Goal: Task Accomplishment & Management: Use online tool/utility

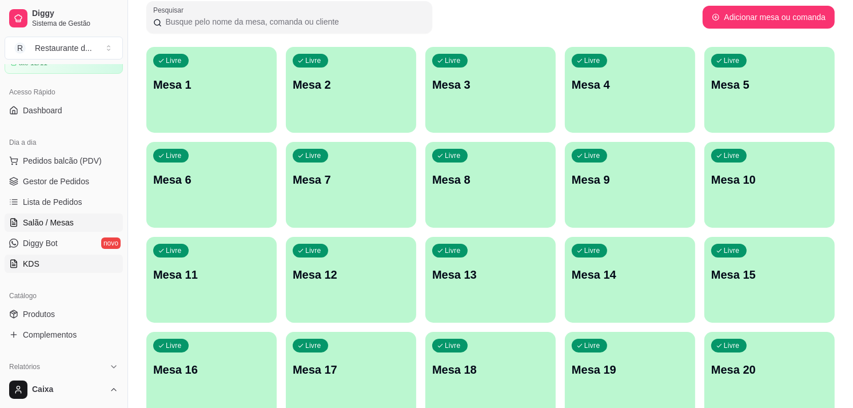
scroll to position [127, 0]
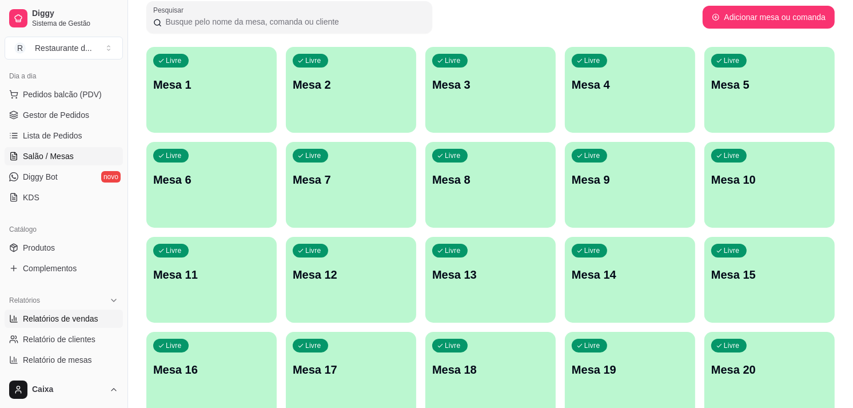
click at [73, 317] on span "Relatórios de vendas" at bounding box center [60, 318] width 75 height 11
select select "ALL"
select select "0"
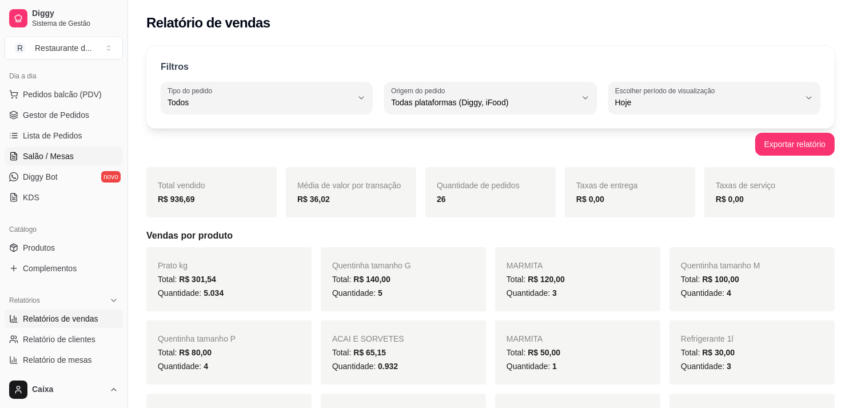
click at [59, 159] on span "Salão / Mesas" at bounding box center [48, 155] width 51 height 11
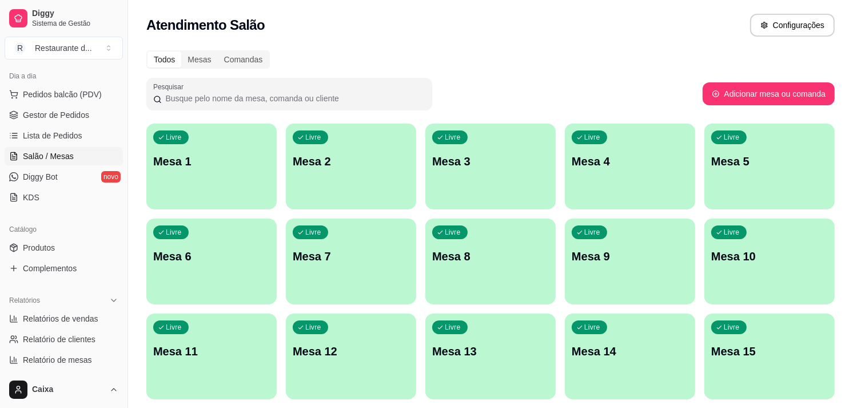
click at [204, 177] on div "Livre Mesa 1" at bounding box center [211, 160] width 130 height 72
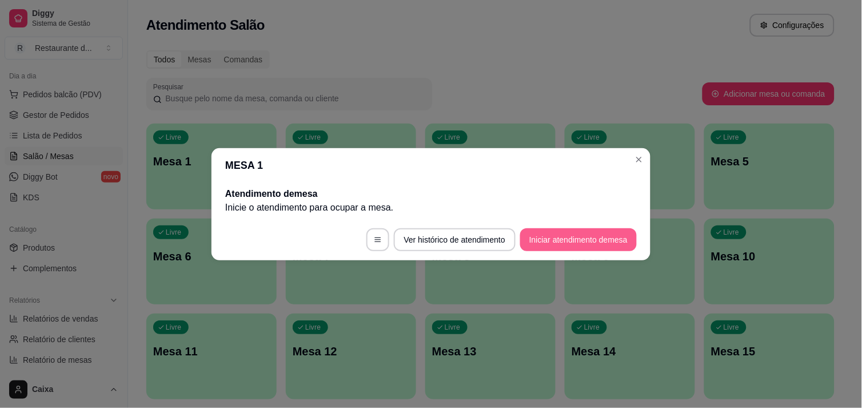
click at [562, 233] on button "Iniciar atendimento de mesa" at bounding box center [578, 239] width 117 height 23
click at [562, 233] on footer "Ver histórico de atendimento Iniciar atendimento de mesa" at bounding box center [431, 239] width 439 height 41
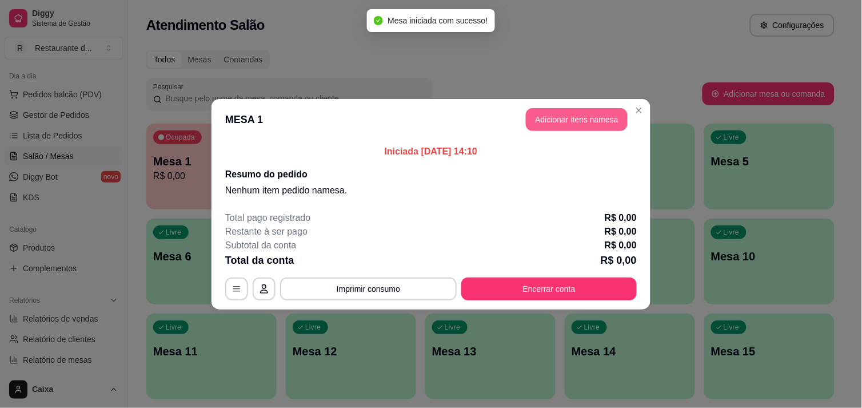
click at [571, 116] on button "Adicionar itens na mesa" at bounding box center [577, 119] width 102 height 23
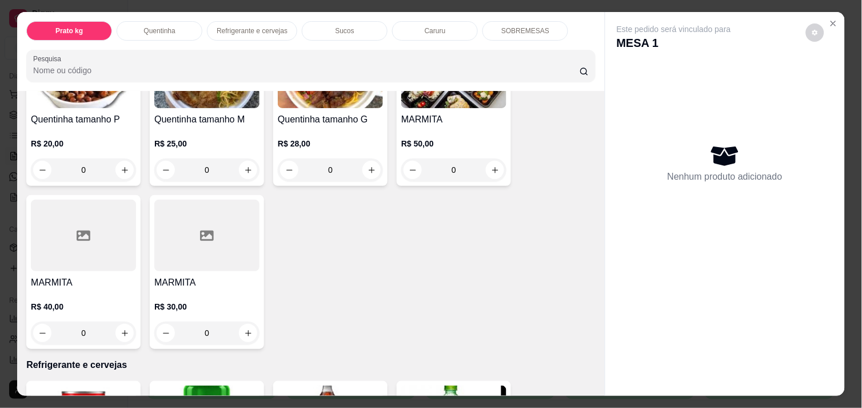
scroll to position [317, 0]
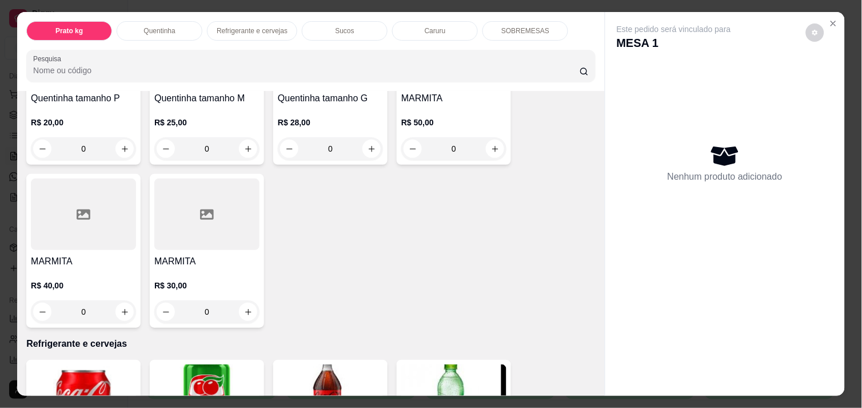
click at [232, 137] on input "0" at bounding box center [207, 148] width 64 height 23
click at [258, 145] on div "Quentinha tamanho M R$ 25,00 0" at bounding box center [207, 88] width 114 height 154
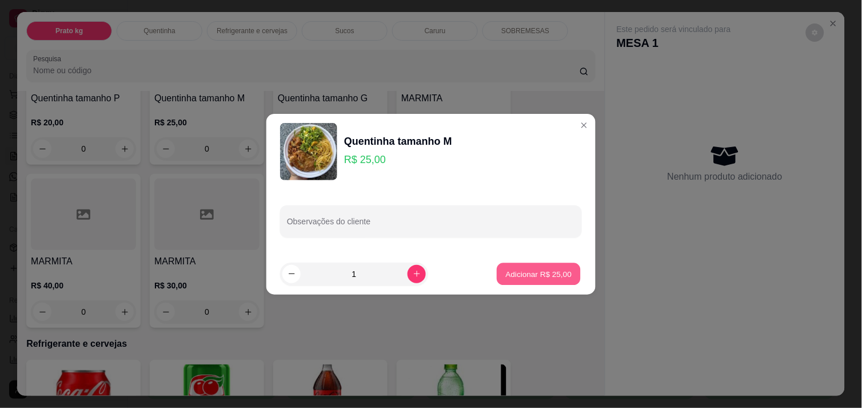
click at [536, 277] on p "Adicionar R$ 25,00" at bounding box center [539, 273] width 66 height 11
type input "1"
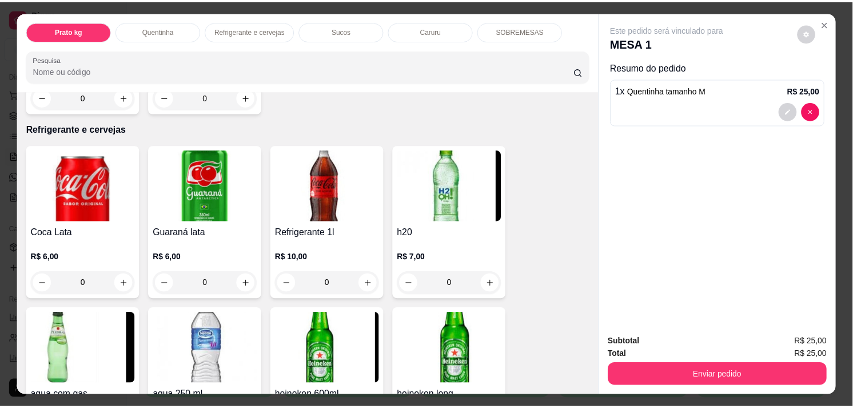
scroll to position [635, 0]
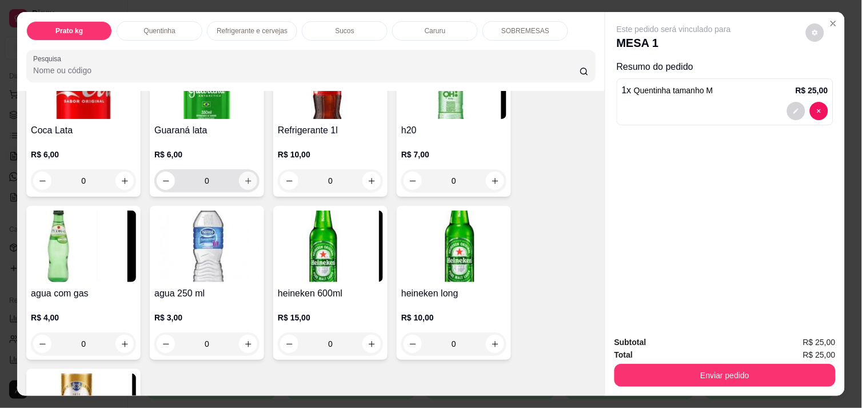
click at [244, 177] on icon "increase-product-quantity" at bounding box center [248, 181] width 9 height 9
type input "1"
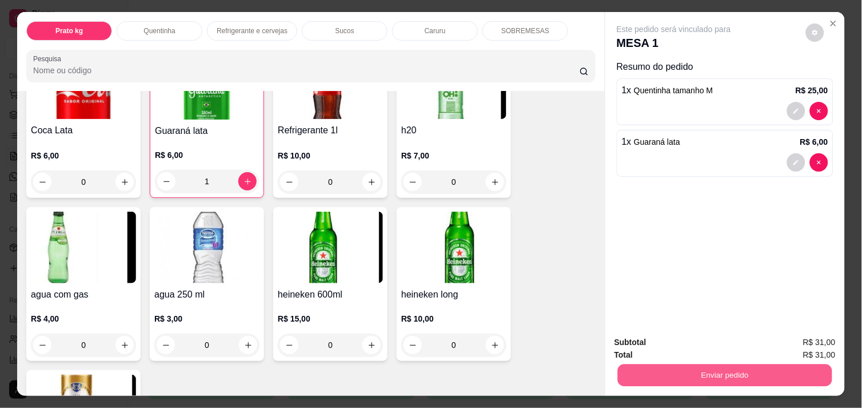
click at [735, 371] on button "Enviar pedido" at bounding box center [725, 375] width 214 height 22
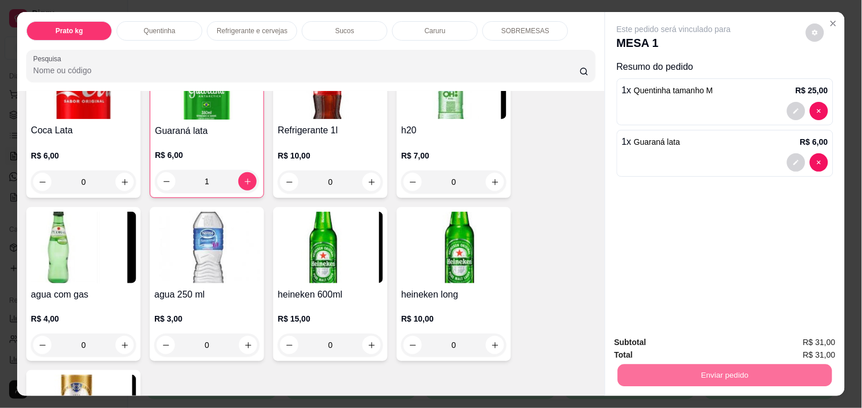
click at [821, 341] on button "Enviar pedido" at bounding box center [806, 343] width 65 height 22
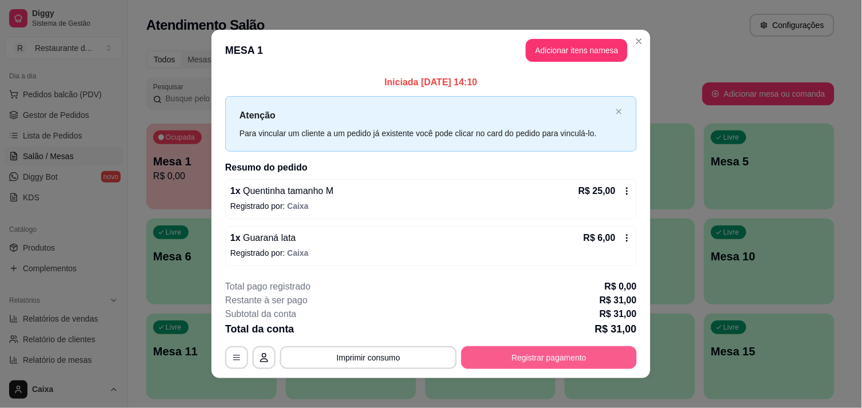
click at [547, 363] on button "Registrar pagamento" at bounding box center [549, 357] width 176 height 23
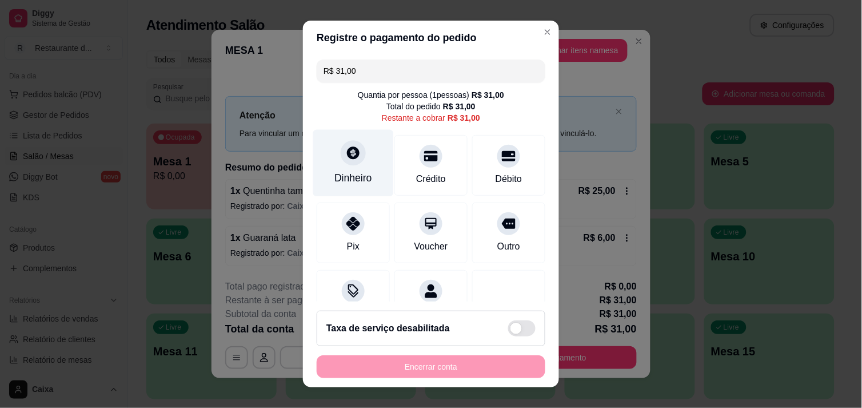
click at [357, 173] on div "Dinheiro" at bounding box center [354, 177] width 38 height 15
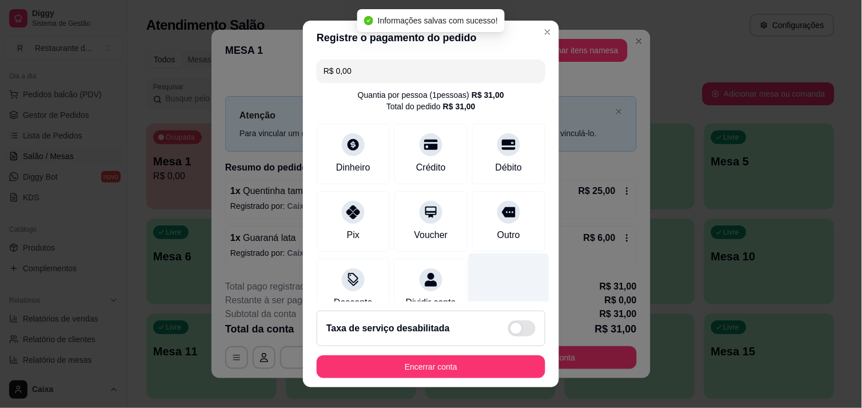
type input "R$ 0,00"
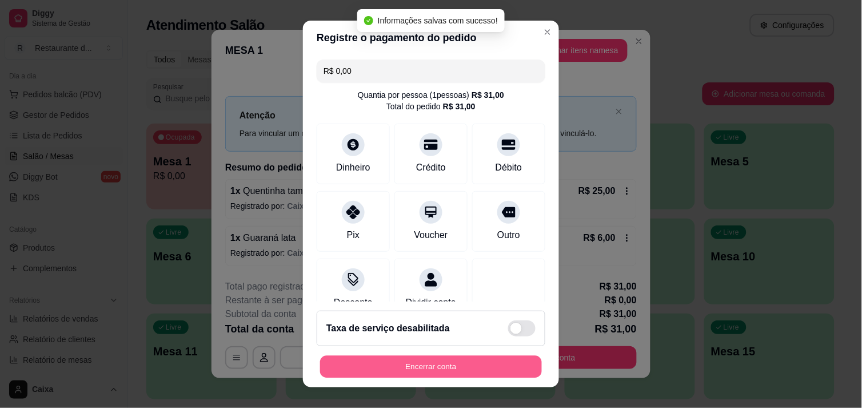
click at [461, 370] on button "Encerrar conta" at bounding box center [431, 367] width 222 height 22
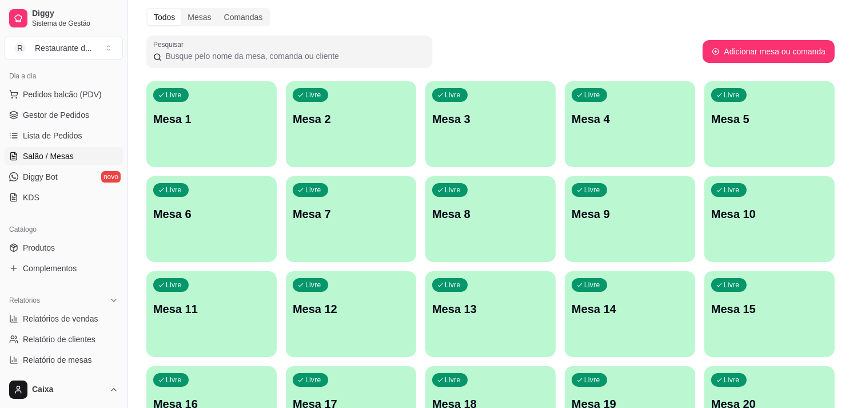
scroll to position [63, 0]
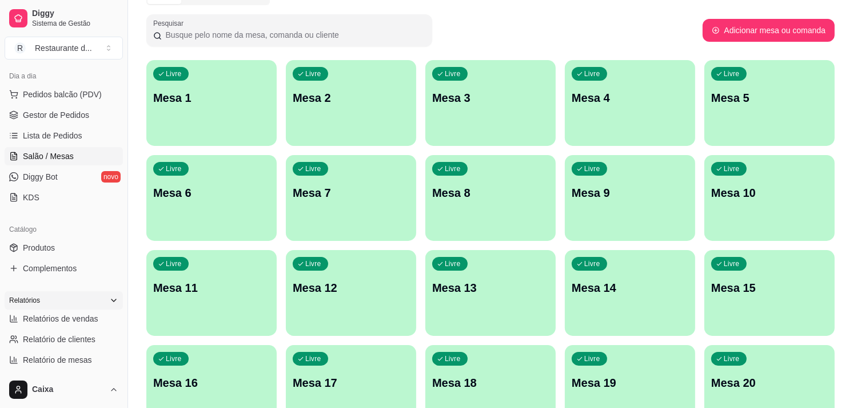
click at [86, 305] on div "Relatórios" at bounding box center [64, 300] width 118 height 18
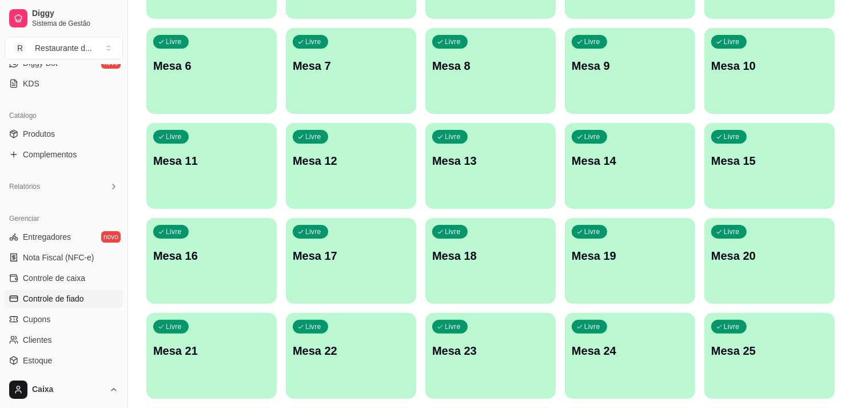
scroll to position [208, 0]
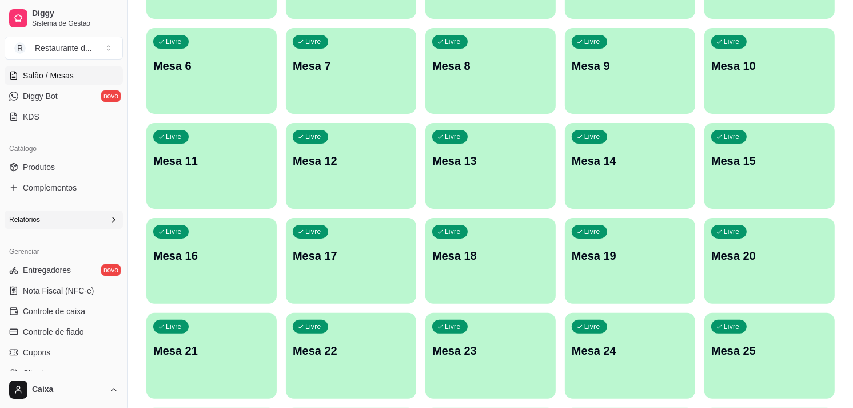
click at [113, 225] on div "Relatórios" at bounding box center [64, 219] width 118 height 18
click at [101, 213] on div "Relatórios" at bounding box center [64, 219] width 118 height 18
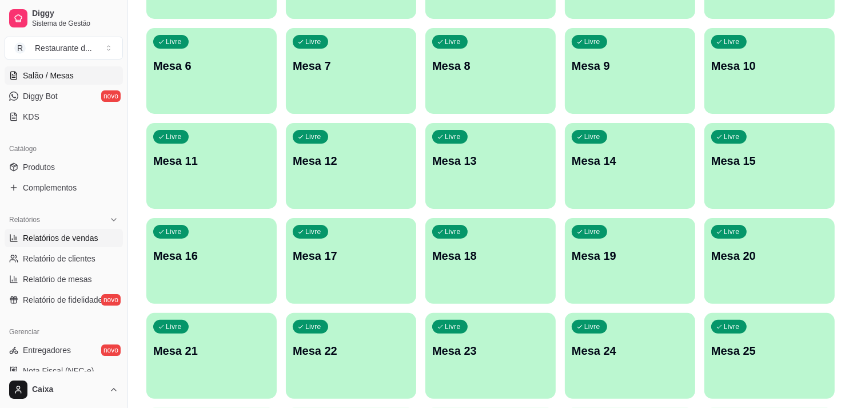
click at [87, 232] on span "Relatórios de vendas" at bounding box center [60, 237] width 75 height 11
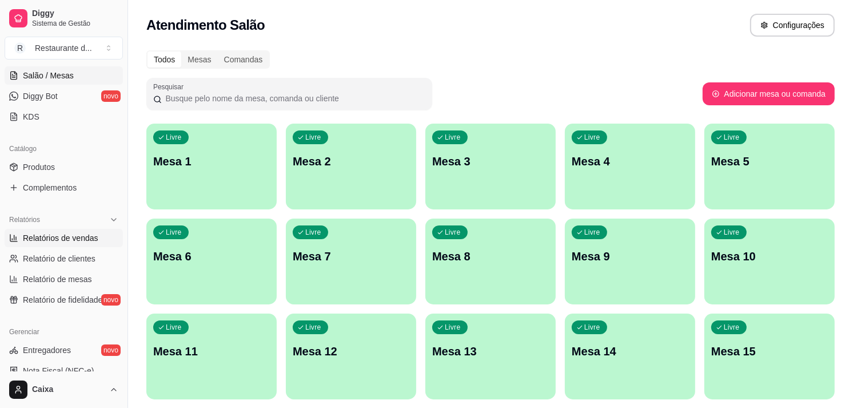
select select "ALL"
select select "0"
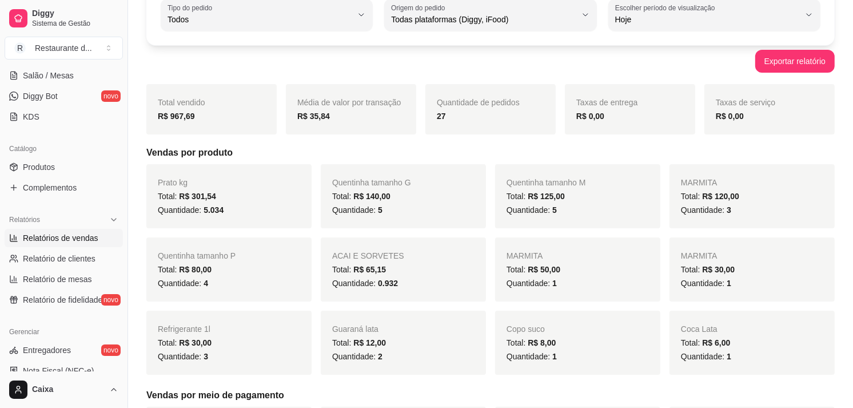
scroll to position [63, 0]
